Goal: Navigation & Orientation: Go to known website

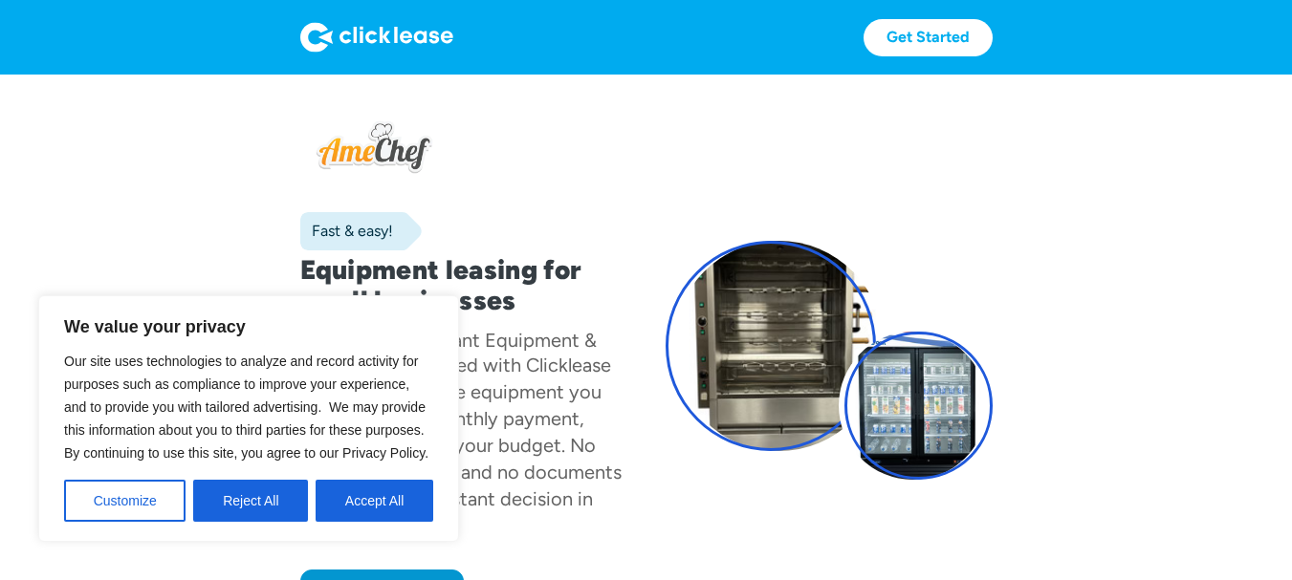
click at [391, 25] on img at bounding box center [376, 37] width 153 height 31
click at [359, 32] on img at bounding box center [376, 37] width 153 height 31
click at [272, 495] on button "Reject All" at bounding box center [250, 501] width 115 height 42
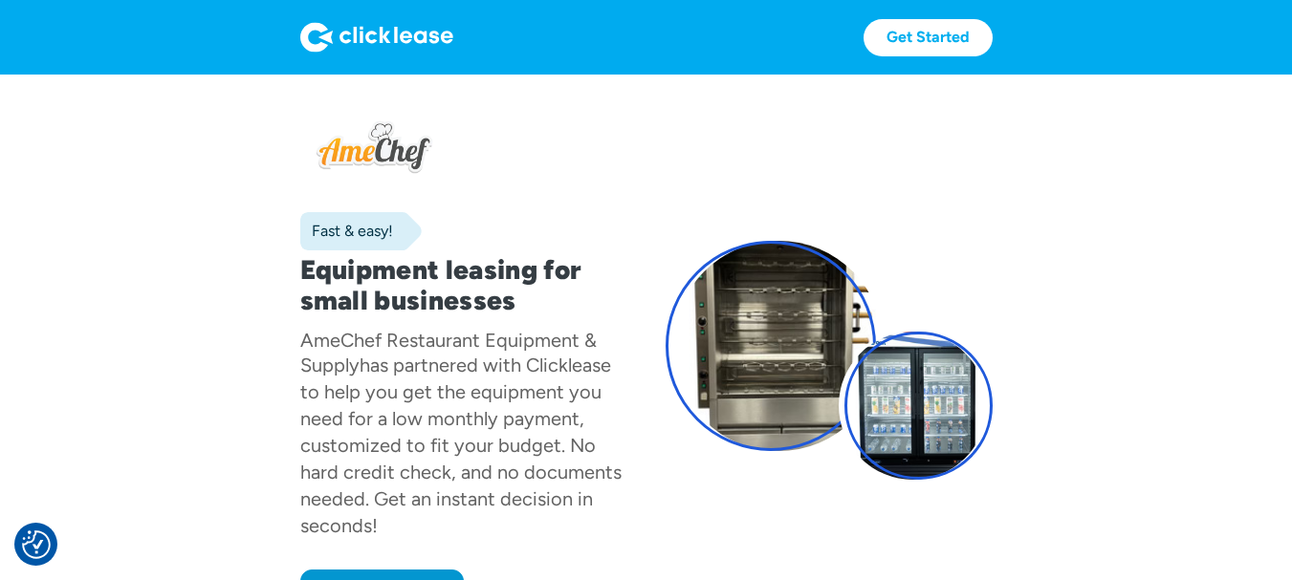
click at [366, 36] on img at bounding box center [376, 37] width 153 height 31
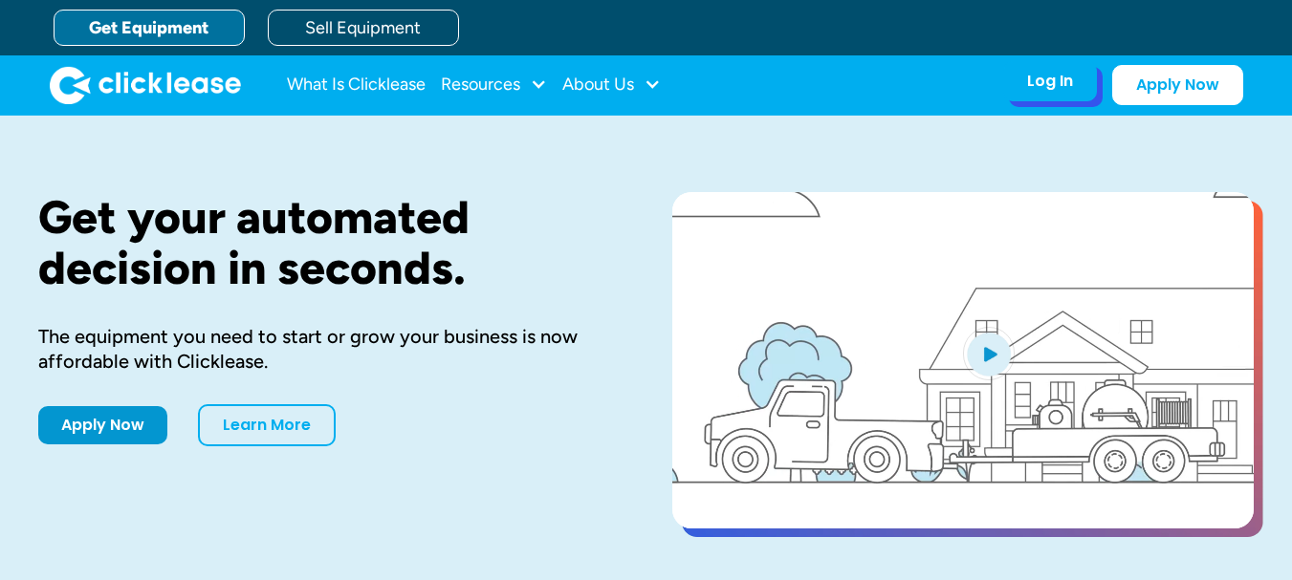
click at [1036, 89] on div "Log In" at bounding box center [1050, 81] width 46 height 19
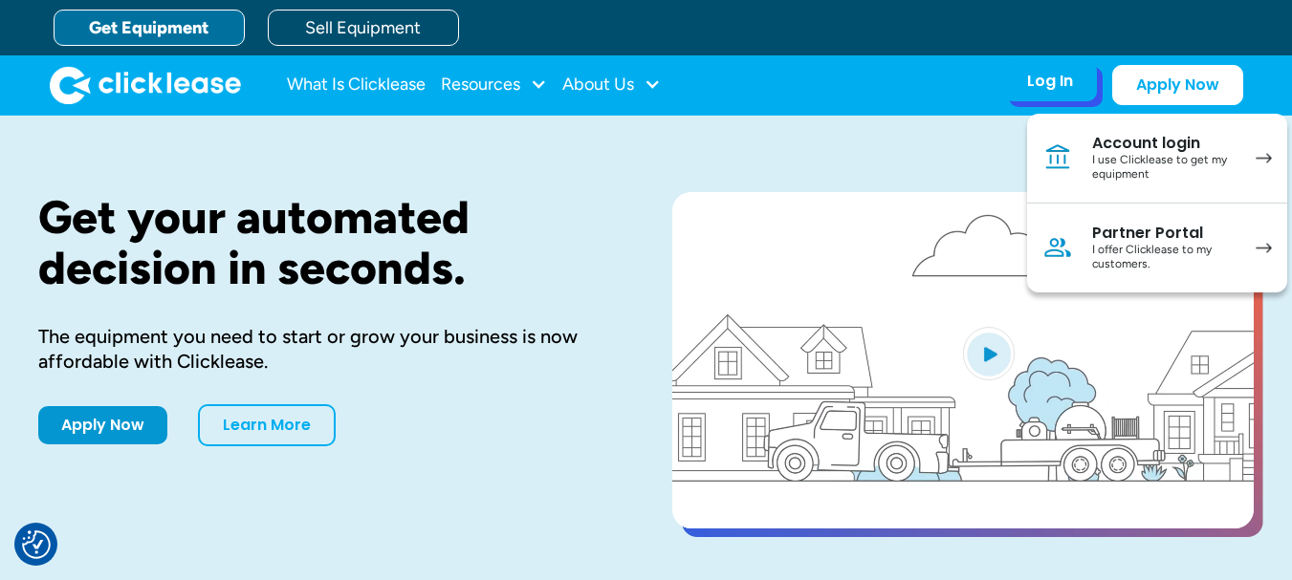
click at [1234, 164] on div "I use Clicklease to get my equipment" at bounding box center [1164, 168] width 144 height 30
